Goal: Information Seeking & Learning: Learn about a topic

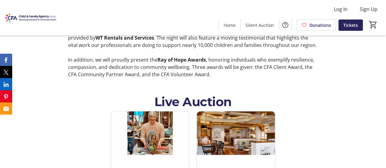
scroll to position [189, 0]
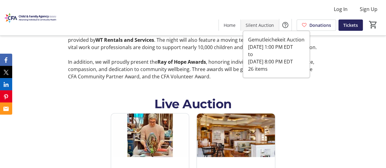
click at [255, 27] on span "Silent Auction" at bounding box center [260, 25] width 28 height 6
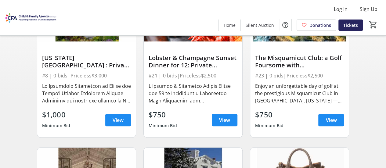
scroll to position [104, 0]
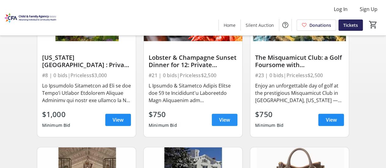
click at [225, 119] on span "View" at bounding box center [224, 119] width 11 height 7
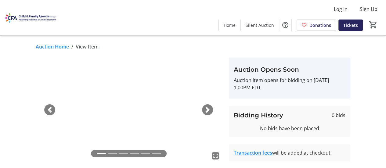
click at [209, 108] on span "button" at bounding box center [208, 110] width 6 height 6
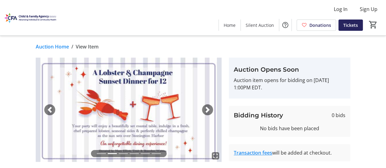
click at [209, 108] on span "button" at bounding box center [208, 110] width 6 height 6
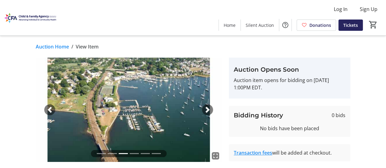
click at [209, 108] on span "button" at bounding box center [208, 110] width 6 height 6
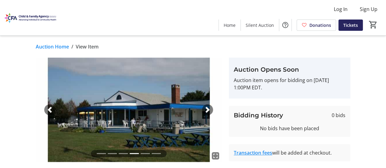
click at [209, 108] on span "button" at bounding box center [208, 110] width 6 height 6
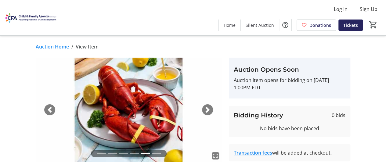
click at [209, 108] on span "button" at bounding box center [208, 110] width 6 height 6
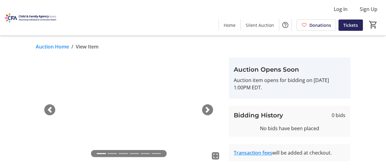
click at [206, 111] on span "button" at bounding box center [208, 110] width 6 height 6
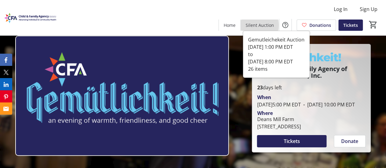
click at [255, 25] on span "Silent Auction" at bounding box center [260, 25] width 28 height 6
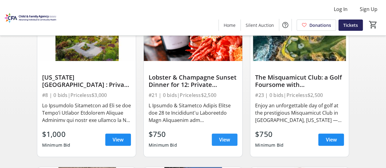
scroll to position [85, 0]
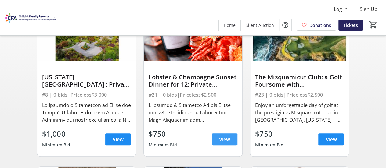
click at [225, 140] on span "View" at bounding box center [224, 139] width 11 height 7
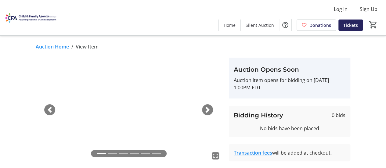
click at [210, 108] on span "button" at bounding box center [208, 110] width 6 height 6
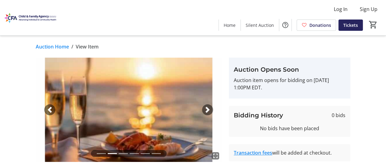
click at [210, 108] on span "button" at bounding box center [208, 110] width 6 height 6
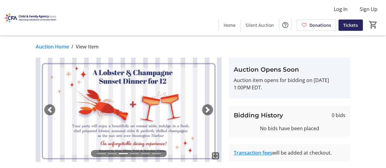
click at [48, 110] on span "button" at bounding box center [50, 110] width 6 height 6
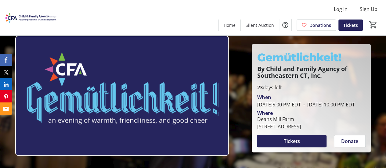
click at [264, 44] on div "Gemütlichkeit! By Child and Family Agency of Southeastern CT, Inc. Gemütlichkei…" at bounding box center [311, 98] width 119 height 108
click at [260, 44] on div "Gemütlichkeit! By Child and Family Agency of Southeastern CT, Inc. Gemütlichkei…" at bounding box center [311, 98] width 119 height 108
click at [258, 44] on div "Gemütlichkeit! By Child and Family Agency of Southeastern CT, Inc. Gemütlichkei…" at bounding box center [311, 98] width 119 height 108
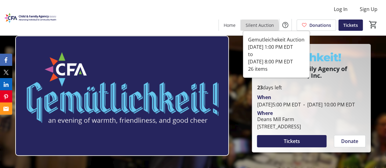
click at [258, 27] on span "Silent Auction" at bounding box center [260, 25] width 28 height 6
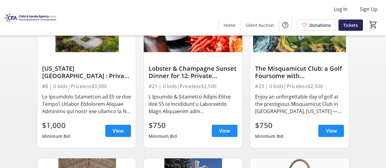
scroll to position [95, 0]
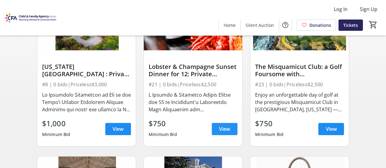
click at [222, 130] on span "View" at bounding box center [224, 129] width 11 height 7
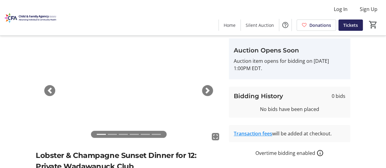
scroll to position [21, 0]
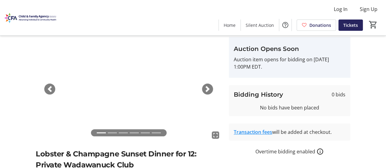
click at [204, 90] on div "Next" at bounding box center [207, 89] width 11 height 11
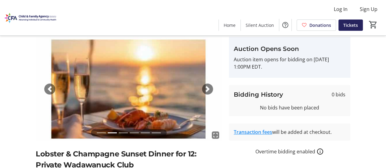
click at [208, 90] on span "button" at bounding box center [208, 89] width 6 height 6
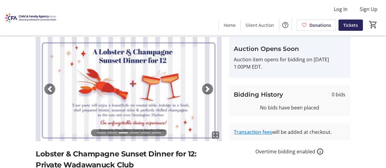
click at [208, 90] on span "button" at bounding box center [208, 89] width 6 height 6
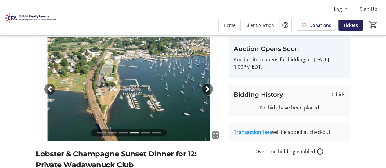
click at [208, 90] on span "button" at bounding box center [208, 89] width 6 height 6
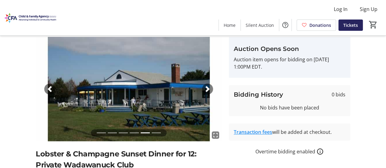
click at [208, 90] on span "button" at bounding box center [208, 89] width 6 height 6
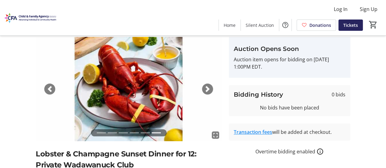
click at [208, 90] on span "button" at bounding box center [208, 89] width 6 height 6
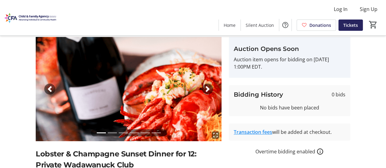
click at [208, 90] on span "button" at bounding box center [208, 89] width 6 height 6
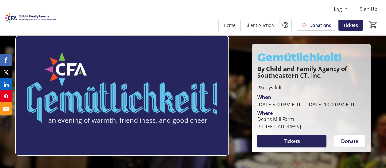
click at [258, 33] on div "Log In Sign Up Home Silent Auction Donations Tickets 0" at bounding box center [193, 17] width 386 height 35
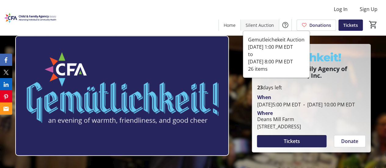
click at [255, 27] on span "Silent Auction" at bounding box center [260, 25] width 28 height 6
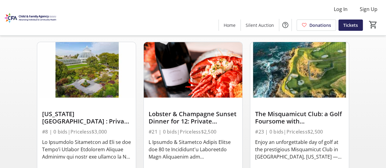
click at [215, 102] on div at bounding box center [193, 102] width 89 height 9
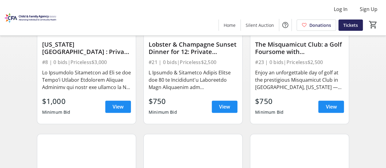
scroll to position [118, 0]
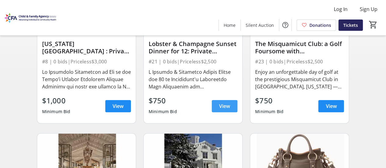
click at [219, 105] on span "View" at bounding box center [224, 106] width 11 height 7
